Goal: Task Accomplishment & Management: Use online tool/utility

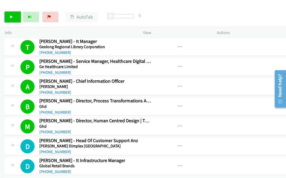
click at [13, 16] on icon at bounding box center [12, 17] width 4 height 4
click at [8, 19] on link "Pause" at bounding box center [13, 17] width 16 height 10
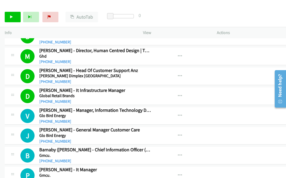
scroll to position [2123, 0]
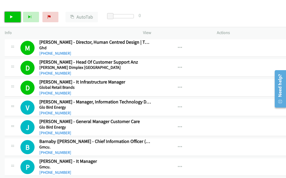
click at [7, 12] on link "Start Calls" at bounding box center [13, 17] width 16 height 10
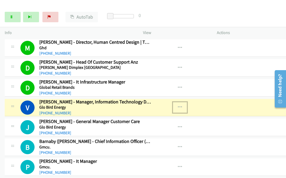
click at [178, 105] on icon "button" at bounding box center [180, 107] width 4 height 4
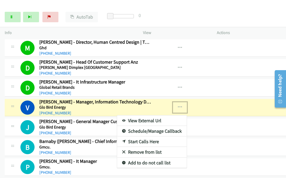
click at [144, 116] on link "View External Url" at bounding box center [152, 121] width 70 height 10
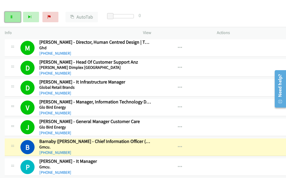
click at [15, 17] on link "Pause" at bounding box center [13, 17] width 16 height 10
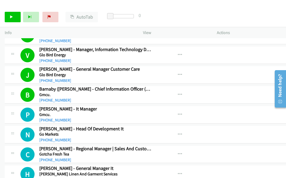
scroll to position [2149, 0]
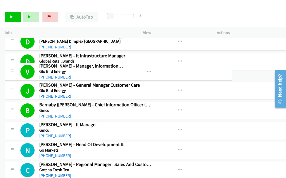
drag, startPoint x: 72, startPoint y: 78, endPoint x: 43, endPoint y: 106, distance: 40.6
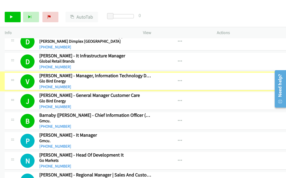
scroll to position [2175, 0]
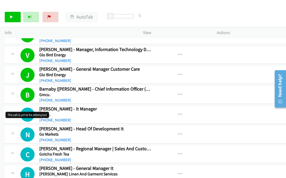
click at [31, 108] on h1 "P" at bounding box center [27, 115] width 14 height 14
click at [14, 16] on link "Start Calls" at bounding box center [13, 17] width 16 height 10
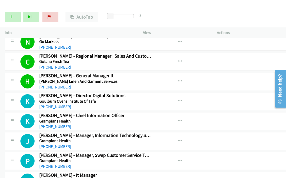
scroll to position [2306, 0]
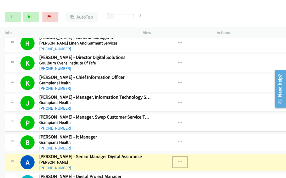
click at [178, 160] on icon "button" at bounding box center [180, 162] width 4 height 4
click at [148, 170] on link "View External Url" at bounding box center [152, 175] width 70 height 10
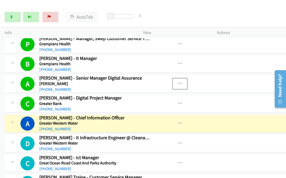
scroll to position [2358, 0]
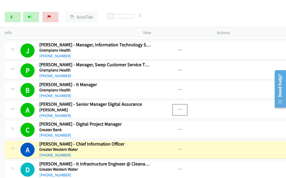
click at [178, 108] on icon "button" at bounding box center [180, 110] width 4 height 4
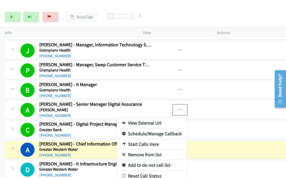
click at [129, 118] on link "View External Url" at bounding box center [152, 123] width 70 height 10
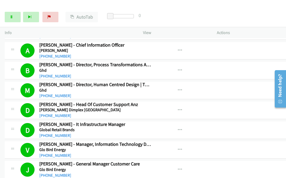
scroll to position [2070, 0]
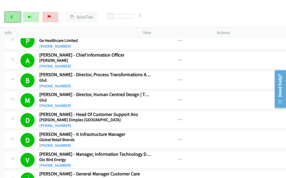
click at [9, 18] on link "Pause" at bounding box center [13, 17] width 16 height 10
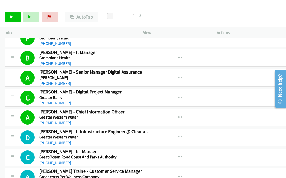
scroll to position [2358, 0]
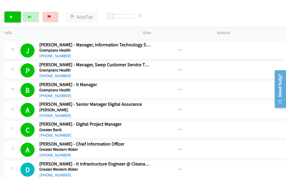
click at [14, 12] on link "Start Calls" at bounding box center [13, 17] width 16 height 10
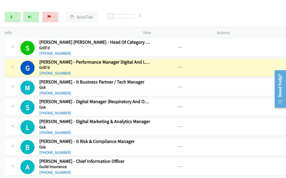
scroll to position [2568, 0]
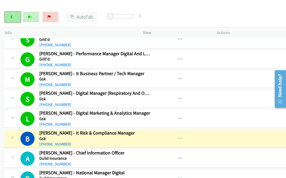
click at [10, 17] on icon at bounding box center [12, 17] width 4 height 4
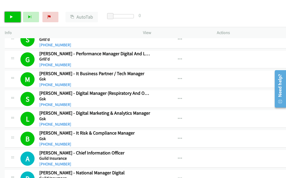
click at [10, 15] on icon at bounding box center [12, 17] width 4 height 4
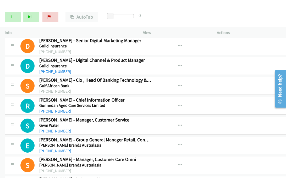
scroll to position [2725, 0]
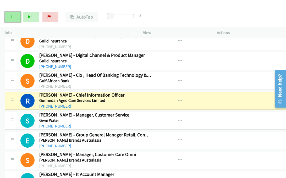
click at [9, 18] on link "Pause" at bounding box center [13, 17] width 16 height 10
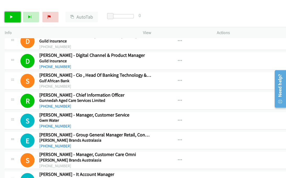
click at [15, 17] on link "Start Calls" at bounding box center [13, 17] width 16 height 10
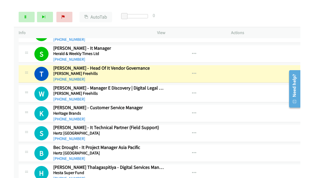
scroll to position [3092, 0]
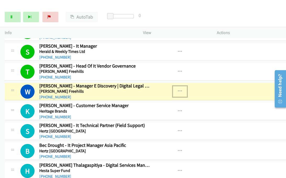
click at [178, 89] on icon "button" at bounding box center [180, 91] width 4 height 4
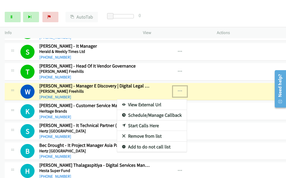
click at [133, 100] on link "View External Url" at bounding box center [152, 105] width 70 height 10
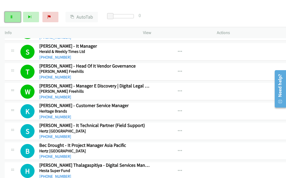
click at [11, 18] on icon at bounding box center [12, 17] width 4 height 4
click at [178, 89] on icon "button" at bounding box center [180, 91] width 4 height 4
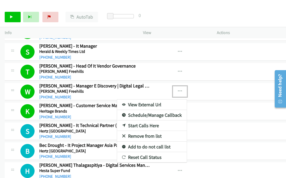
click at [48, 77] on div at bounding box center [143, 89] width 286 height 178
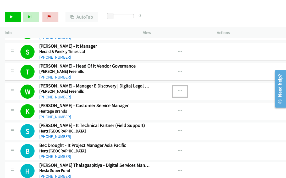
click at [178, 89] on icon "button" at bounding box center [180, 91] width 4 height 4
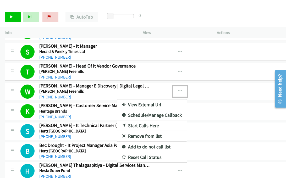
click at [143, 100] on link "View External Url" at bounding box center [152, 105] width 70 height 10
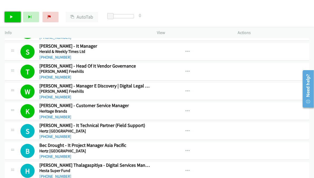
click at [12, 18] on icon at bounding box center [12, 17] width 4 height 4
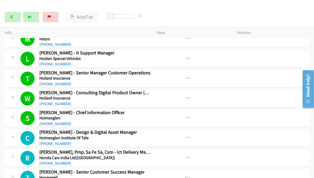
scroll to position [3276, 0]
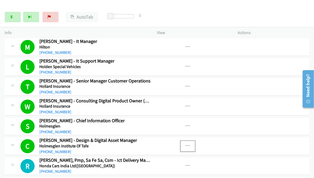
click at [187, 144] on icon "button" at bounding box center [188, 146] width 4 height 4
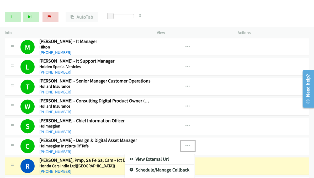
click at [155, 154] on link "View External Url" at bounding box center [160, 159] width 70 height 10
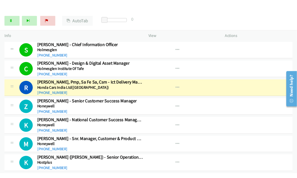
scroll to position [3302, 0]
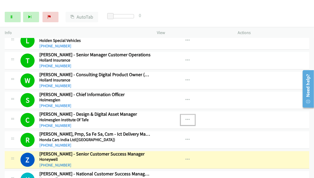
drag, startPoint x: 187, startPoint y: 106, endPoint x: 184, endPoint y: 106, distance: 3.2
click at [186, 118] on icon "button" at bounding box center [188, 120] width 4 height 4
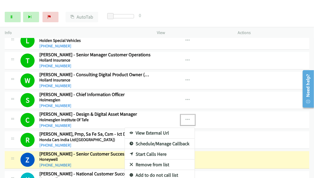
click at [166, 128] on link "View External Url" at bounding box center [160, 133] width 70 height 10
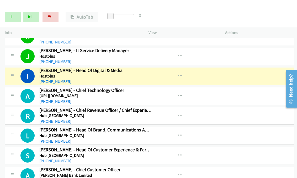
scroll to position [3485, 0]
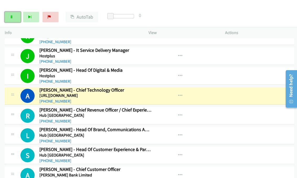
drag, startPoint x: 13, startPoint y: 17, endPoint x: 16, endPoint y: 16, distance: 3.2
click at [13, 17] on icon at bounding box center [12, 17] width 4 height 4
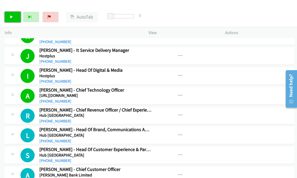
click at [9, 15] on link "Start Calls" at bounding box center [13, 17] width 16 height 10
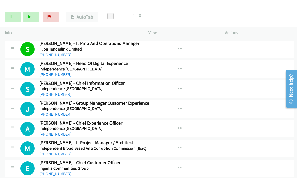
scroll to position [4009, 0]
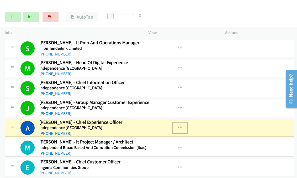
click at [178, 126] on icon "button" at bounding box center [180, 128] width 4 height 4
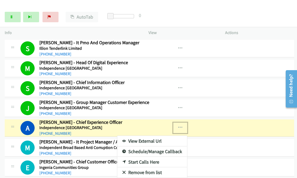
click at [154, 136] on link "View External Url" at bounding box center [152, 141] width 70 height 10
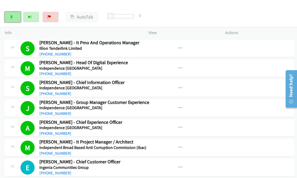
click at [10, 20] on link "Pause" at bounding box center [13, 17] width 16 height 10
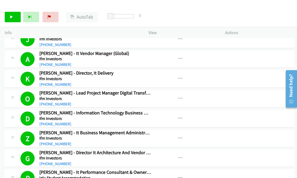
scroll to position [3852, 0]
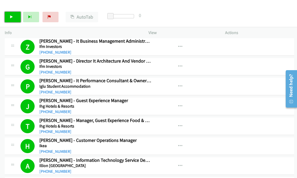
click at [10, 19] on icon at bounding box center [12, 17] width 4 height 4
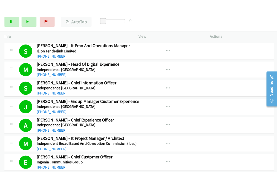
scroll to position [4062, 0]
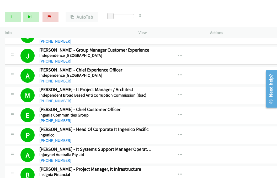
drag, startPoint x: 188, startPoint y: 15, endPoint x: 186, endPoint y: 18, distance: 3.7
click at [188, 15] on div "Start Calls Pause Next Finish [PERSON_NAME] - Information Technology Audit Mana…" at bounding box center [138, 17] width 277 height 20
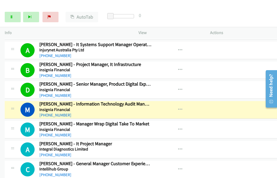
scroll to position [4193, 0]
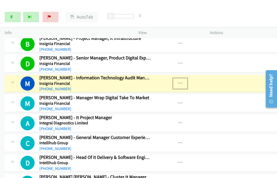
click at [178, 81] on icon "button" at bounding box center [180, 83] width 4 height 4
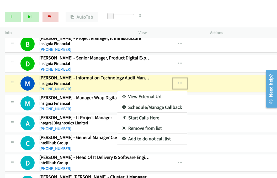
click at [138, 91] on link "View External Url" at bounding box center [152, 96] width 70 height 10
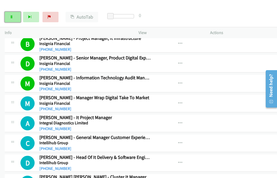
click at [17, 14] on link "Pause" at bounding box center [13, 17] width 16 height 10
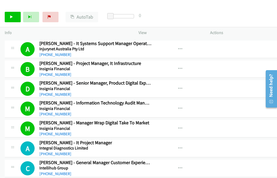
scroll to position [4167, 0]
